Goal: Transaction & Acquisition: Subscribe to service/newsletter

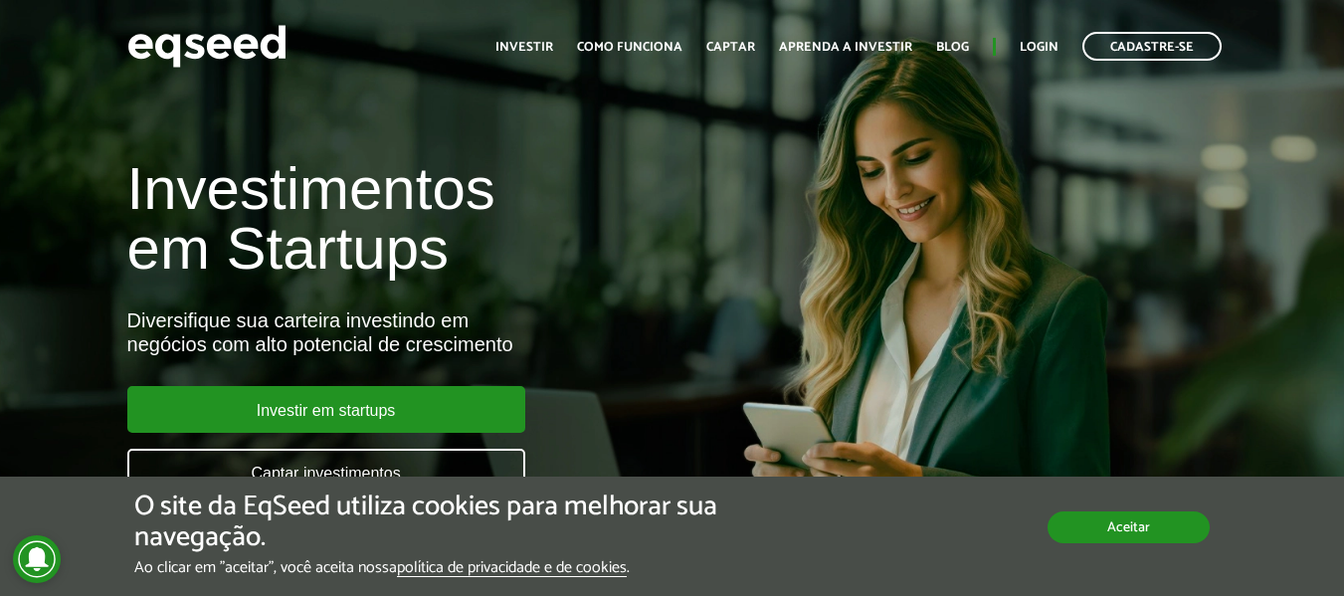
click at [1103, 524] on button "Aceitar" at bounding box center [1129, 527] width 162 height 32
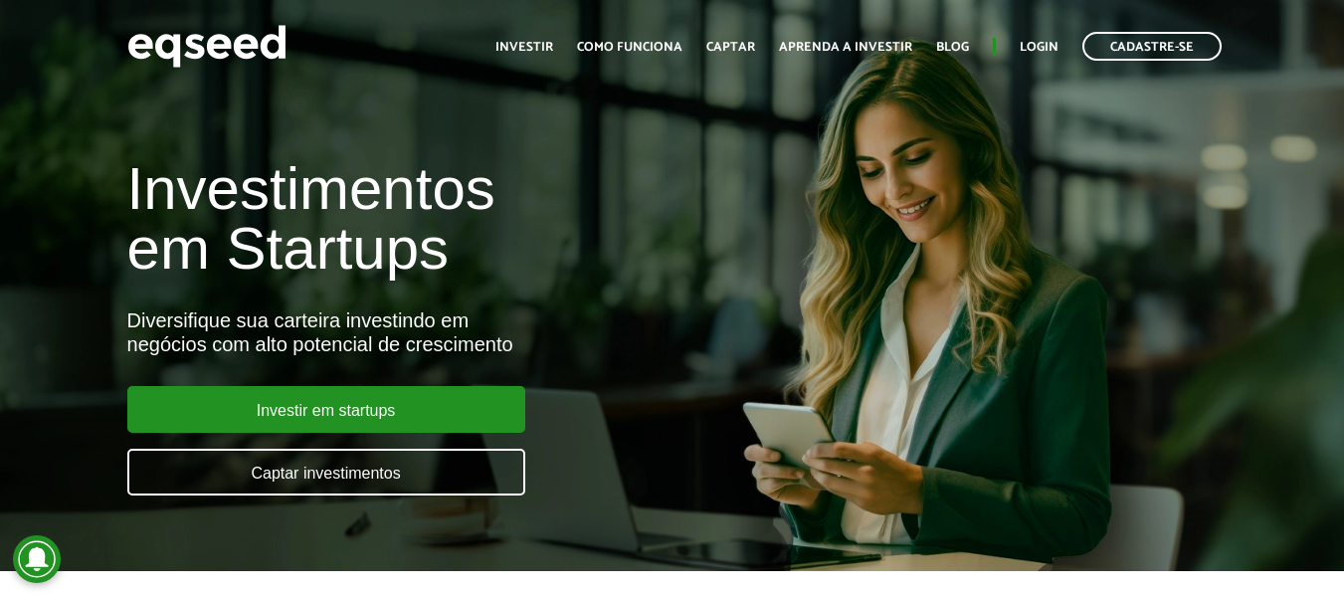
drag, startPoint x: 787, startPoint y: 208, endPoint x: 834, endPoint y: 120, distance: 99.3
click at [787, 208] on div "Investimentos em Startups Diversifique sua carteira investindo em negócios com …" at bounding box center [672, 315] width 1344 height 392
click at [1029, 43] on link "Login" at bounding box center [1039, 47] width 39 height 13
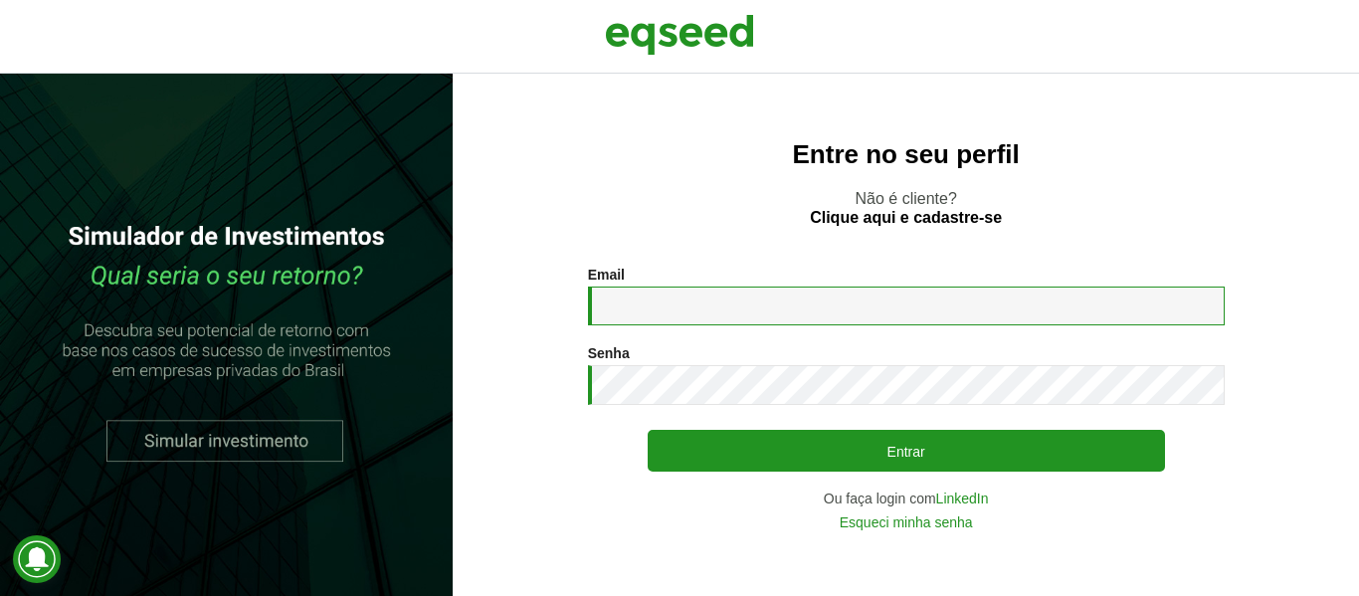
click at [725, 300] on input "Email *" at bounding box center [906, 306] width 637 height 39
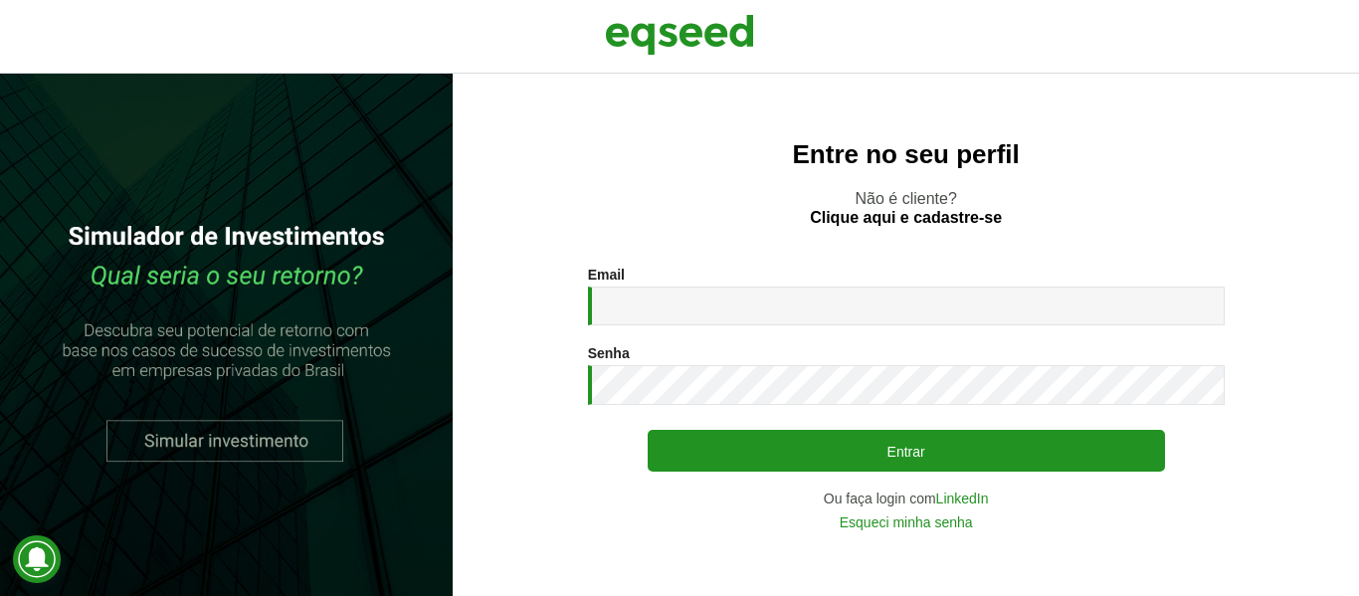
click at [622, 237] on div "Entre no seu perfil Não é cliente? Clique aqui e cadastre-se Email * Digite seu…" at bounding box center [906, 335] width 906 height 522
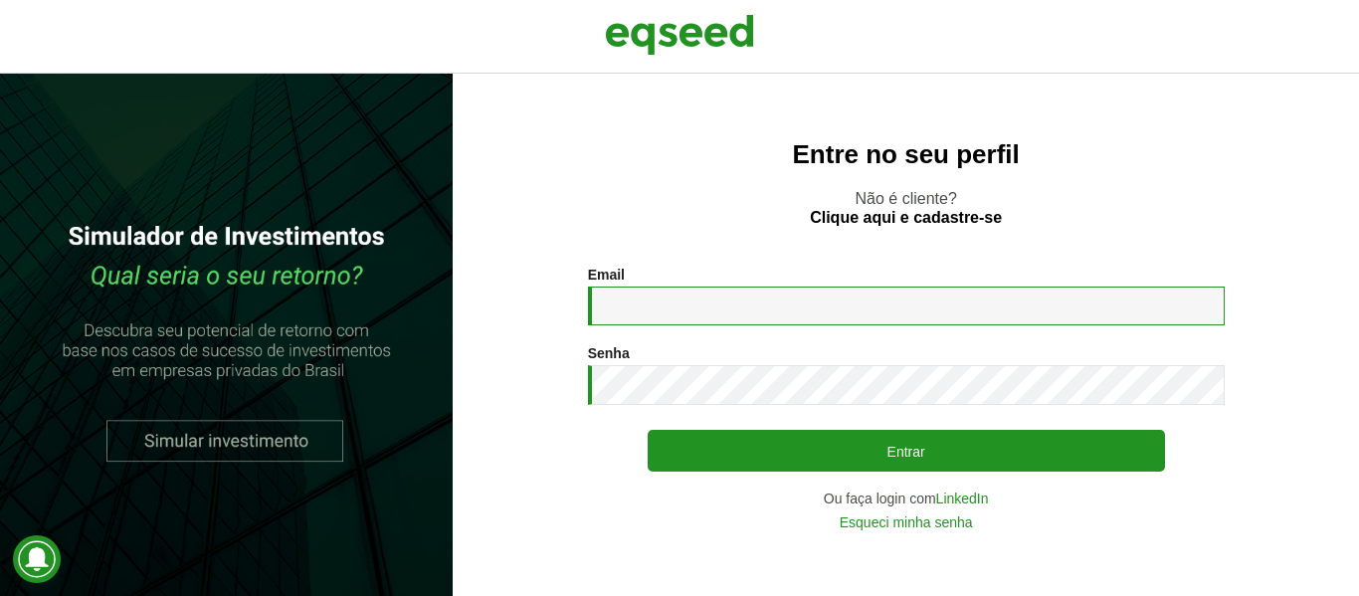
click at [865, 323] on input "Email *" at bounding box center [906, 306] width 637 height 39
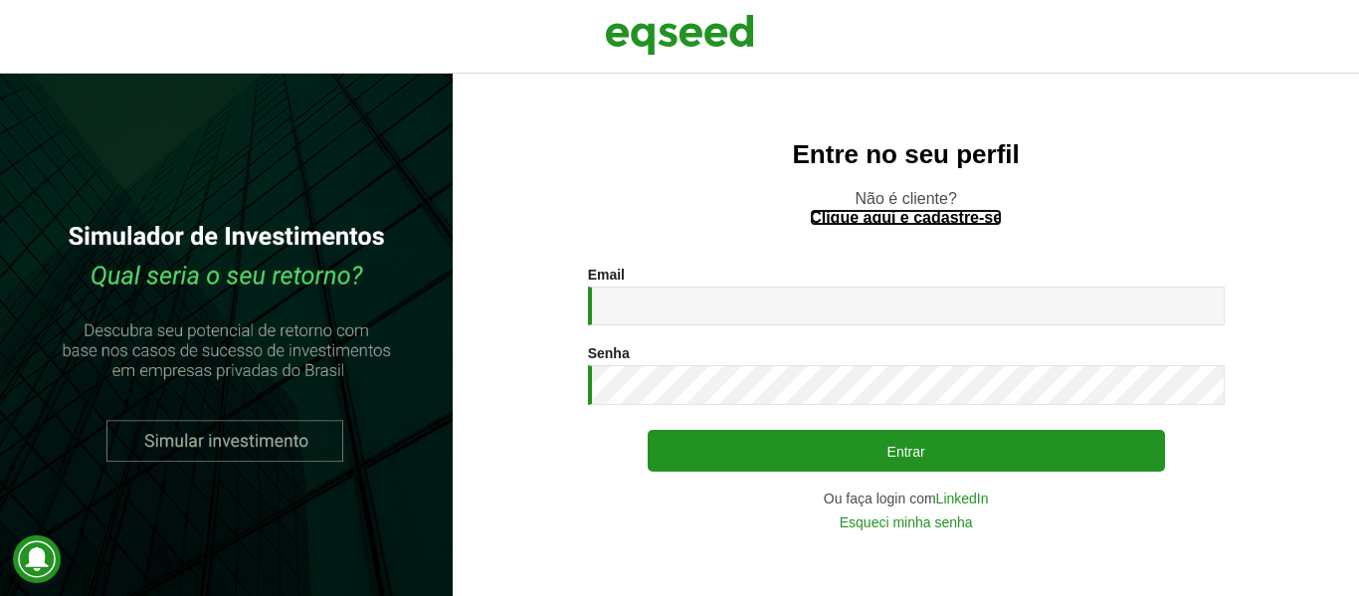
click at [895, 214] on link "Clique aqui e cadastre-se" at bounding box center [906, 218] width 192 height 16
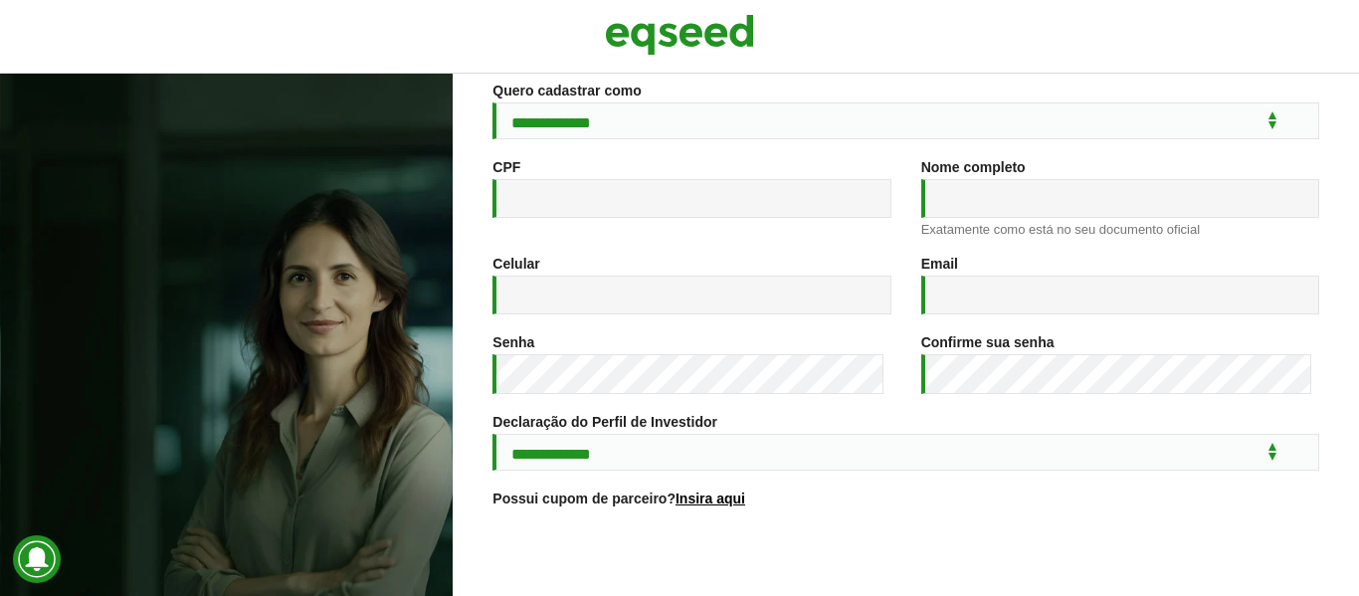
scroll to position [219, 0]
